Goal: Task Accomplishment & Management: Complete application form

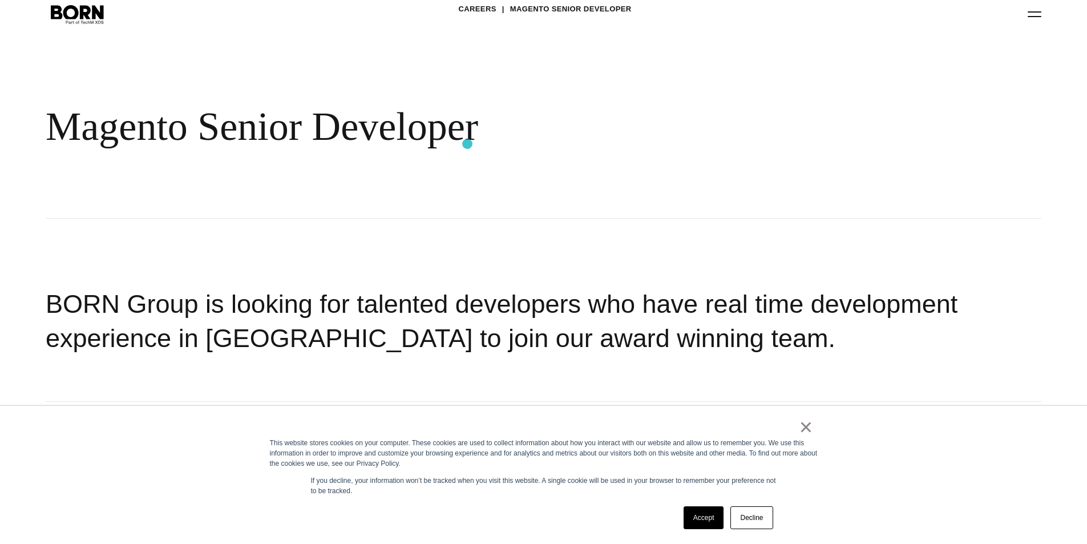
scroll to position [114, 0]
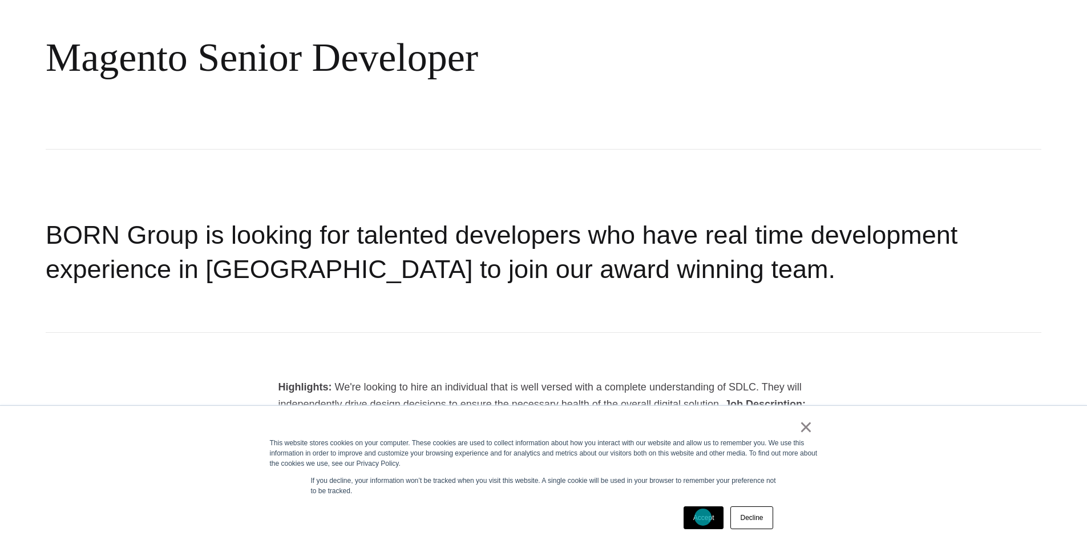
click at [703, 517] on link "Accept" at bounding box center [704, 517] width 41 height 23
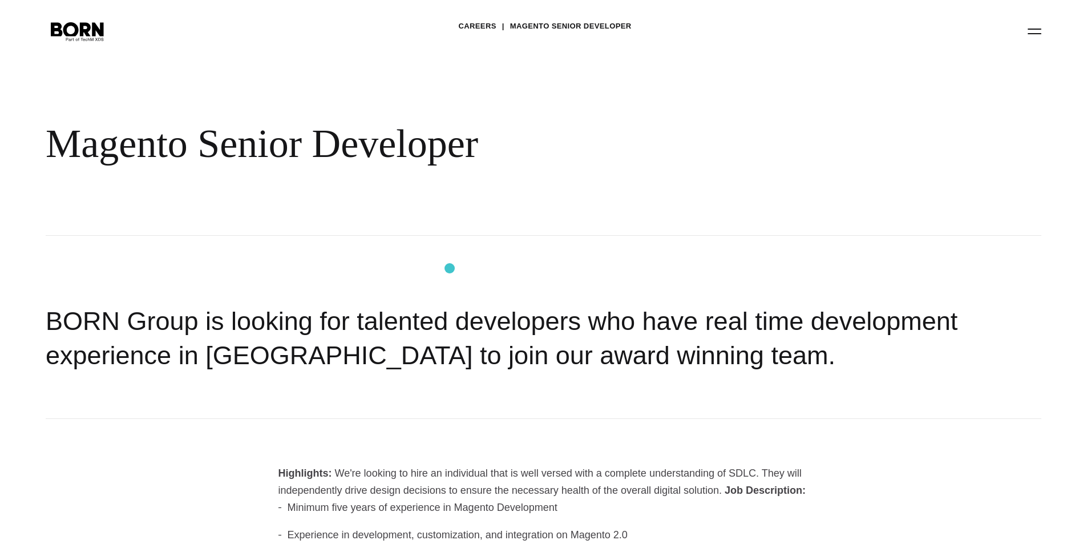
scroll to position [0, 0]
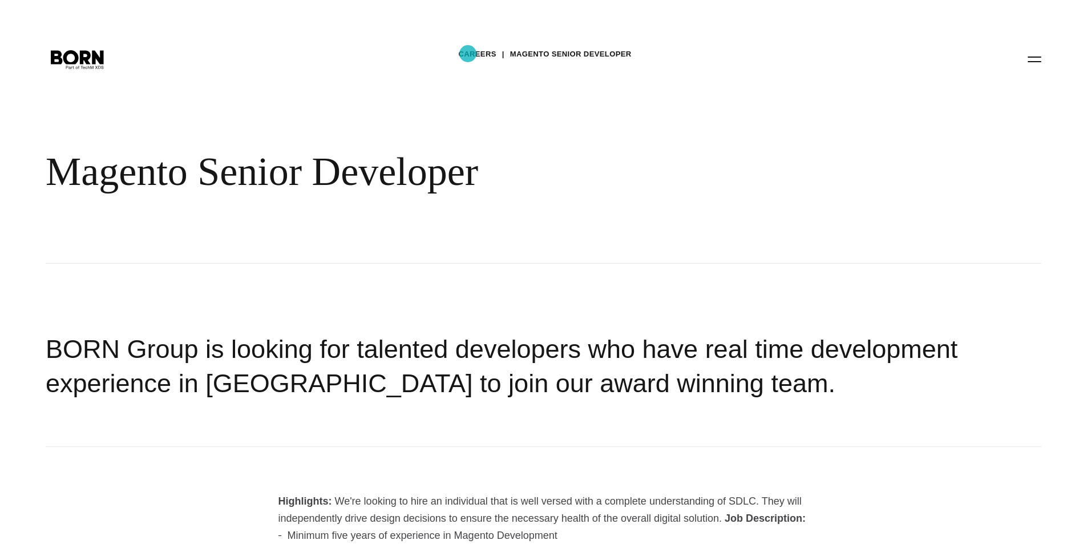
click at [468, 54] on link "Careers" at bounding box center [477, 54] width 38 height 17
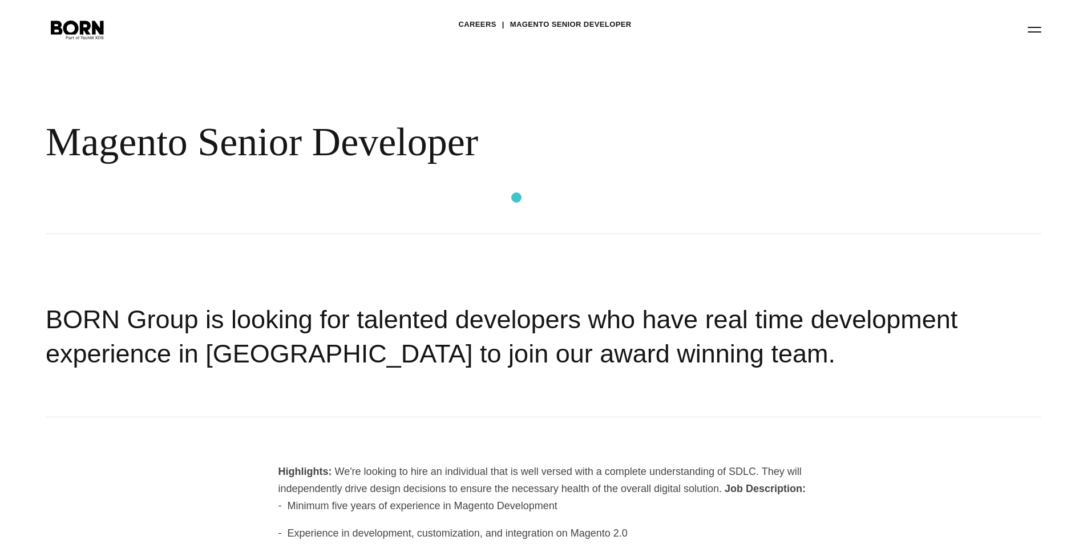
scroll to position [57, 0]
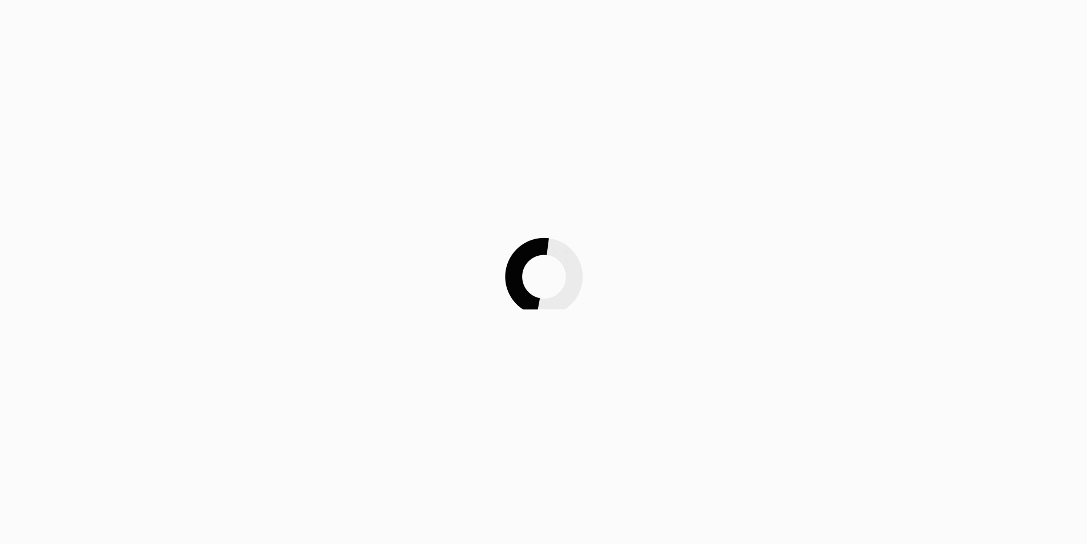
scroll to position [57, 0]
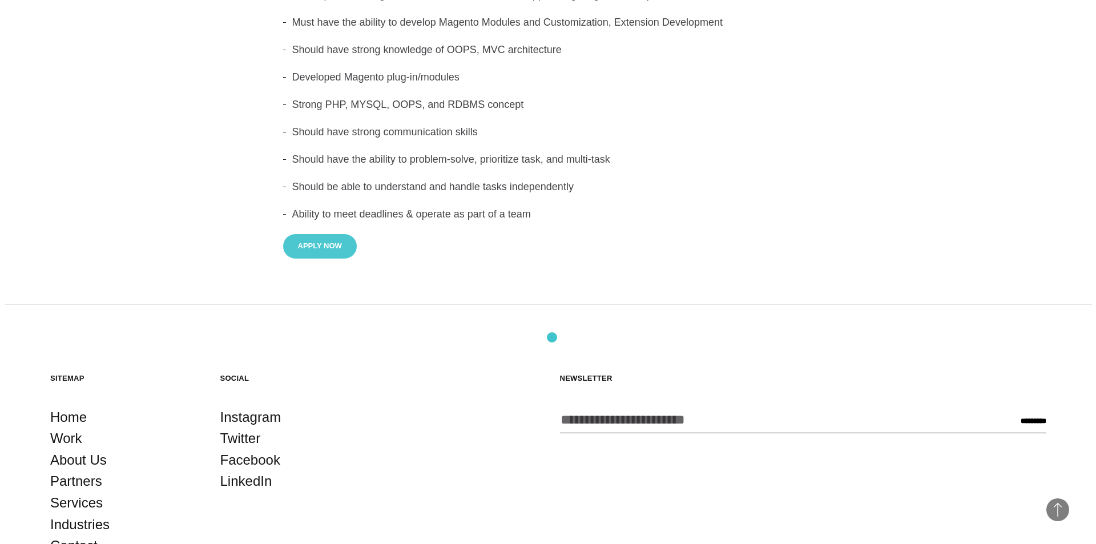
scroll to position [628, 0]
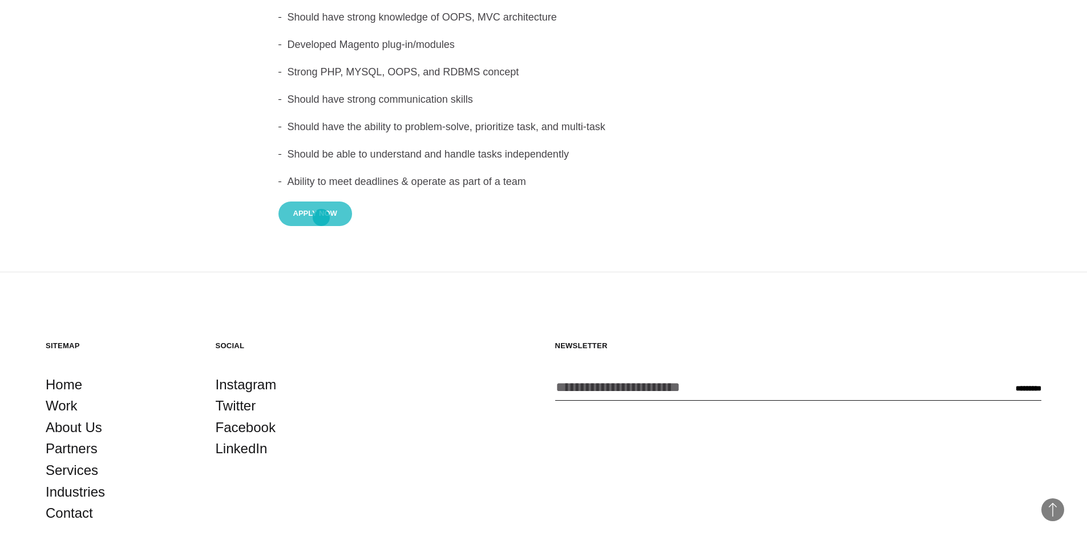
click at [321, 217] on button "Apply Now" at bounding box center [315, 213] width 74 height 25
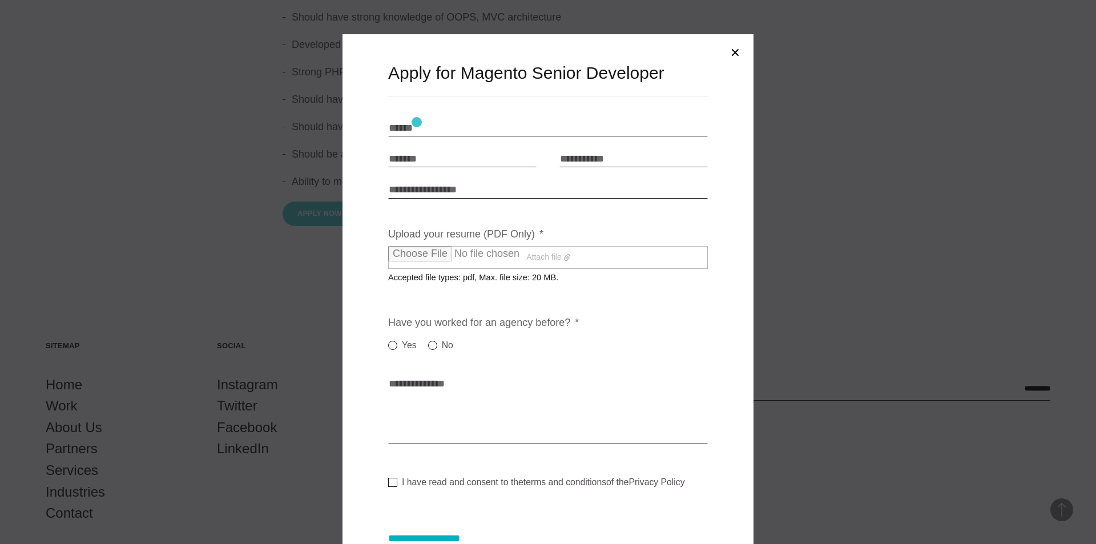
click at [417, 122] on input "Name * *" at bounding box center [548, 127] width 320 height 17
type input "**********"
click at [452, 192] on input "Link to portfolio" at bounding box center [548, 189] width 320 height 17
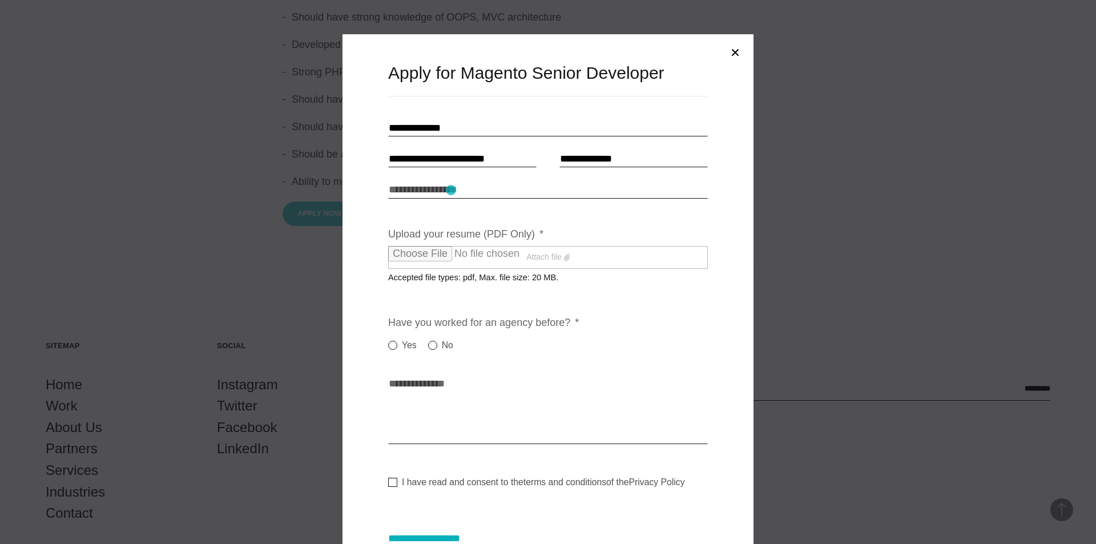
click at [451, 190] on input "Link to portfolio" at bounding box center [548, 189] width 320 height 17
click at [532, 249] on label "Attach file" at bounding box center [548, 257] width 320 height 23
click at [532, 249] on input "Upload your resume (PDF Only) *" at bounding box center [488, 253] width 201 height 15
type input "**********"
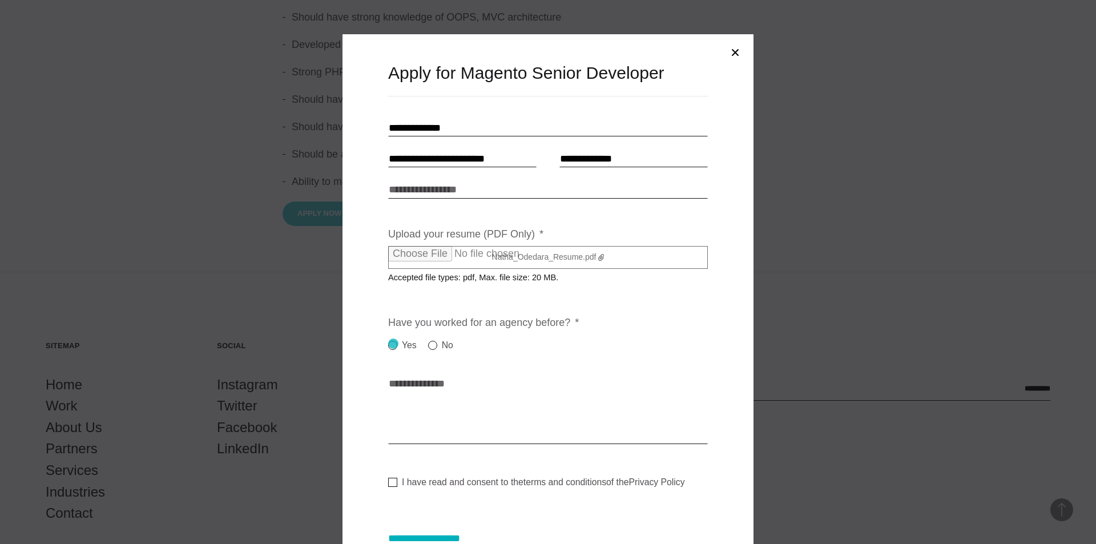
click at [393, 344] on label "Yes" at bounding box center [402, 345] width 29 height 14
click at [441, 416] on textarea "Cover letter * *" at bounding box center [548, 409] width 320 height 68
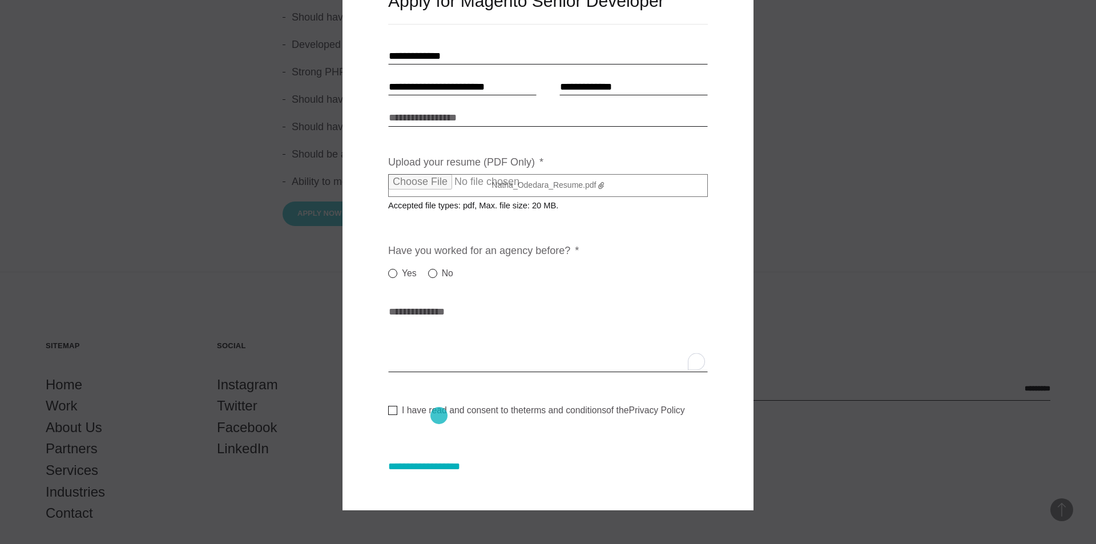
scroll to position [73, 0]
click at [417, 411] on label "I have read and consent to the terms and conditions of the Privacy Policy" at bounding box center [536, 409] width 297 height 11
click at [441, 470] on input "**********" at bounding box center [435, 466] width 95 height 12
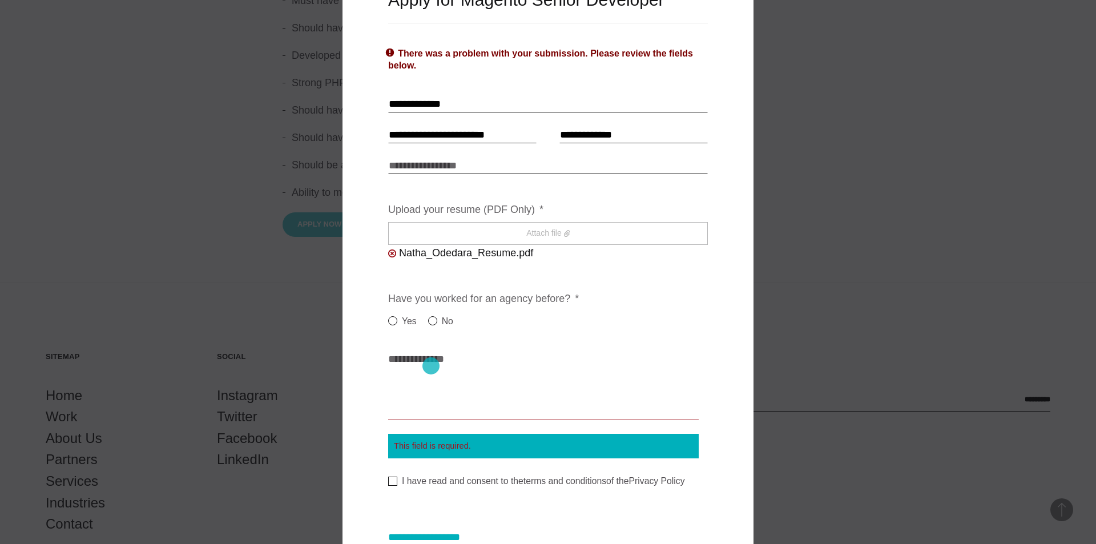
click at [431, 366] on textarea "Cover letter * *" at bounding box center [543, 385] width 310 height 68
click at [428, 324] on label "No" at bounding box center [440, 321] width 25 height 14
click at [394, 324] on label "Yes" at bounding box center [402, 321] width 29 height 14
click at [417, 369] on textarea "Cover letter * *" at bounding box center [543, 385] width 310 height 68
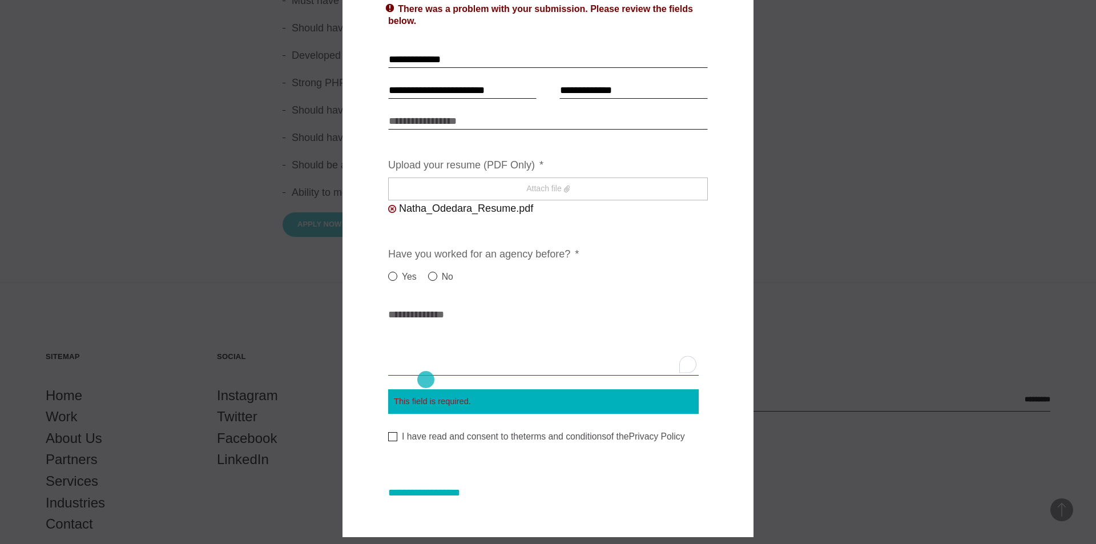
scroll to position [145, 0]
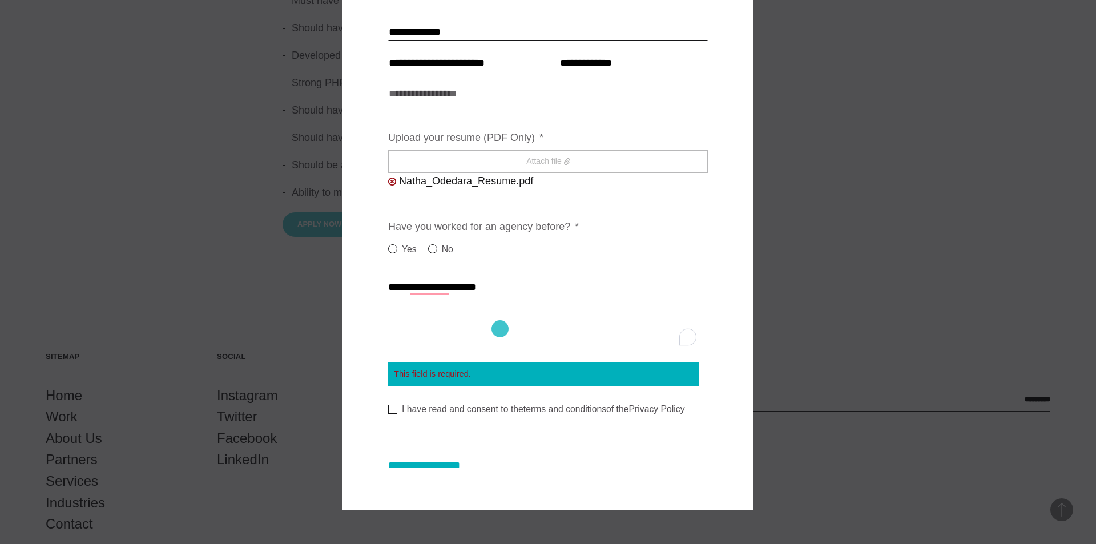
paste textarea "**********"
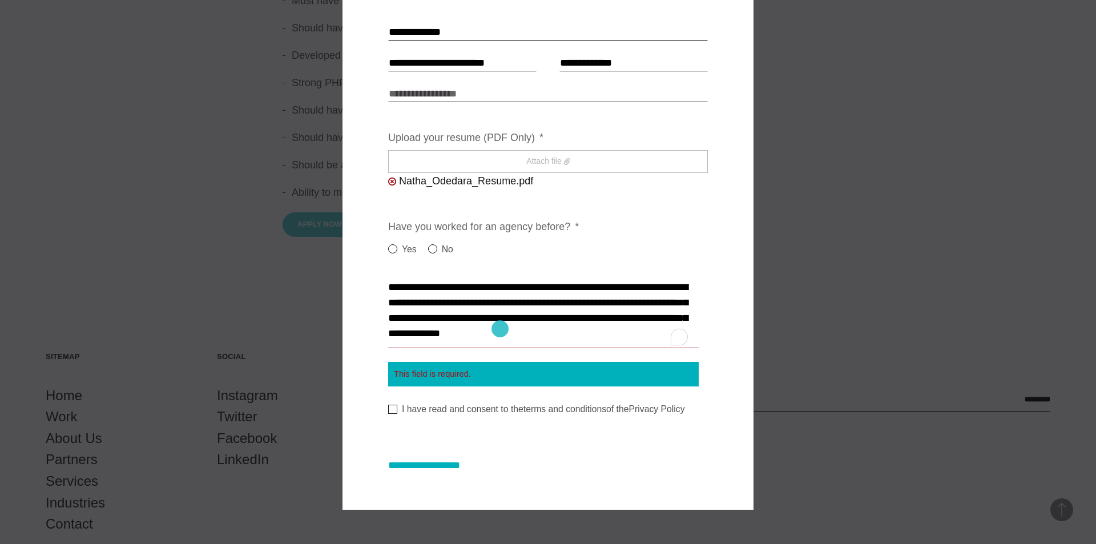
scroll to position [70, 0]
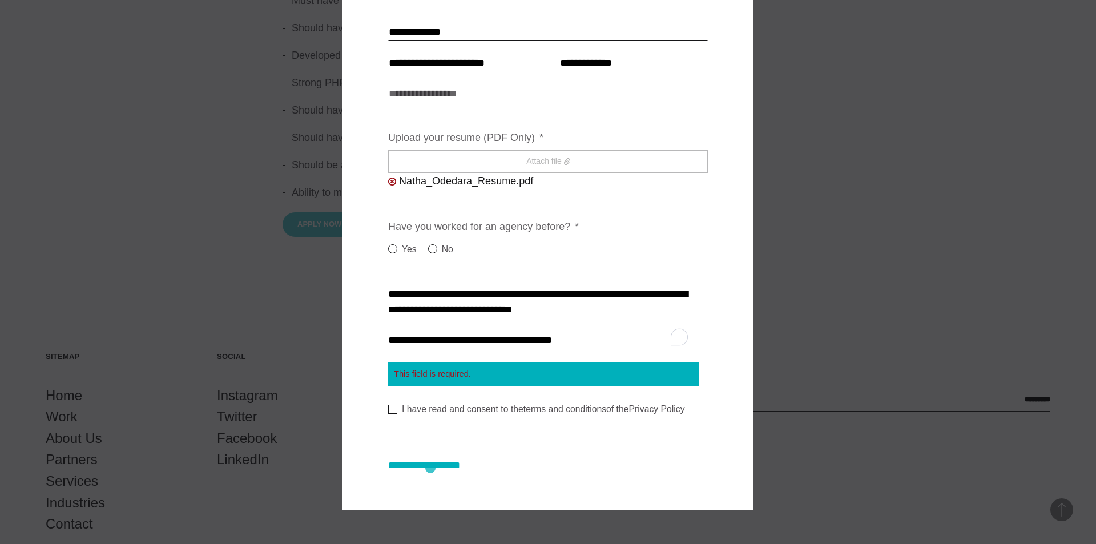
type textarea "**********"
click at [429, 464] on input "**********" at bounding box center [435, 465] width 95 height 12
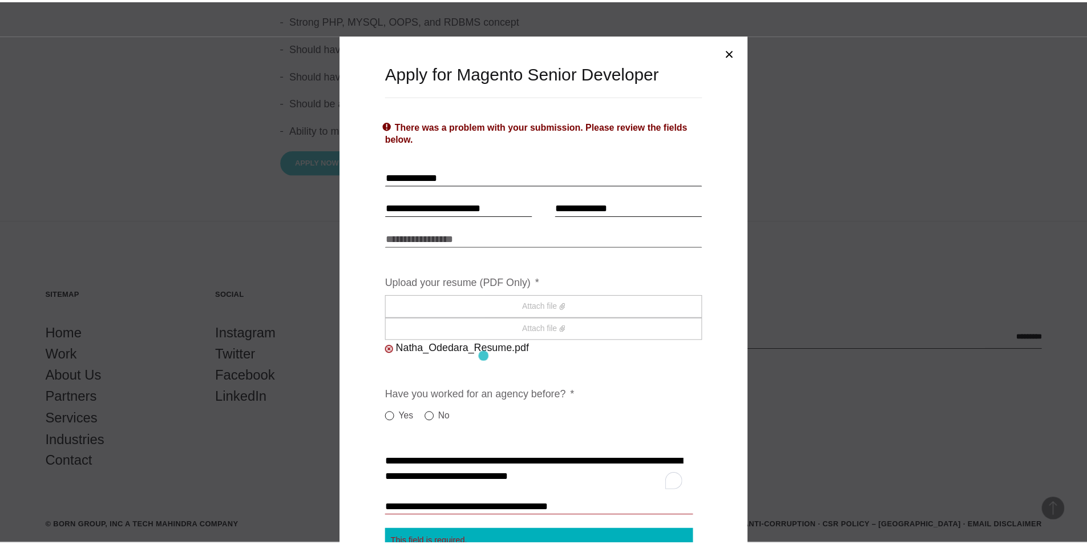
scroll to position [5, 5]
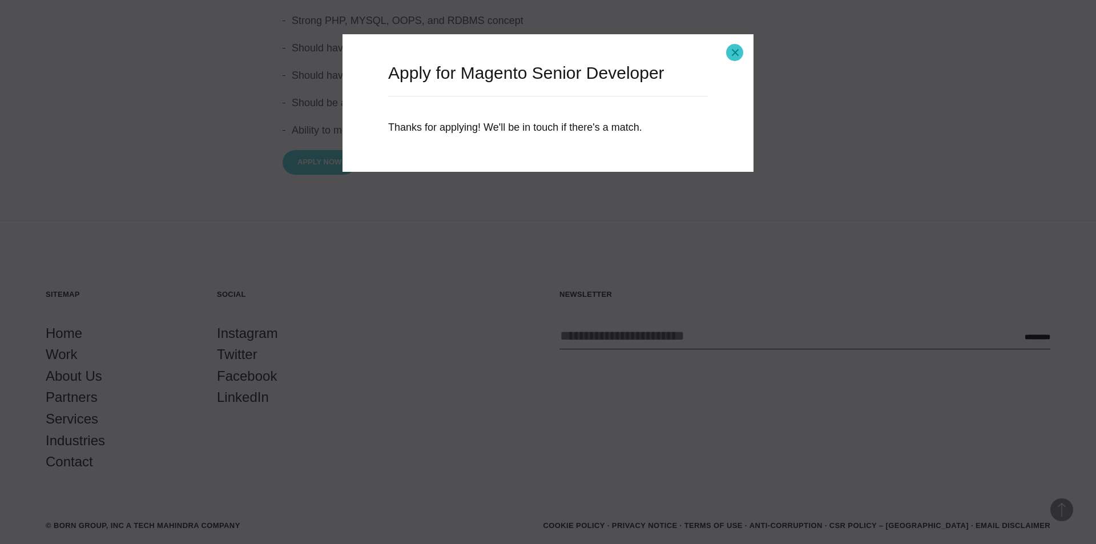
click at [734, 52] on button "Close modal" at bounding box center [734, 52] width 27 height 27
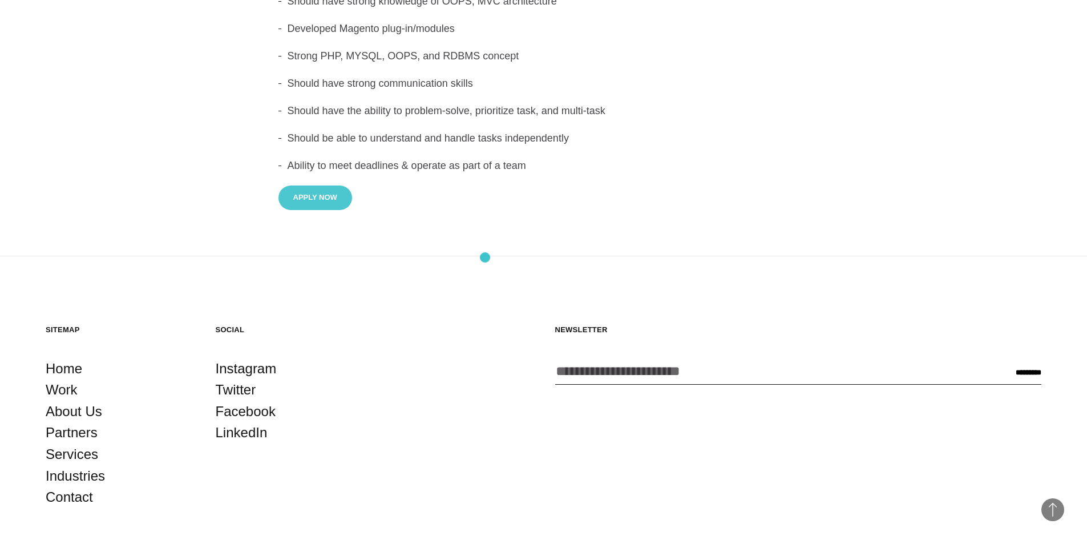
scroll to position [394, 0]
